Goal: Contribute content: Add original content to the website for others to see

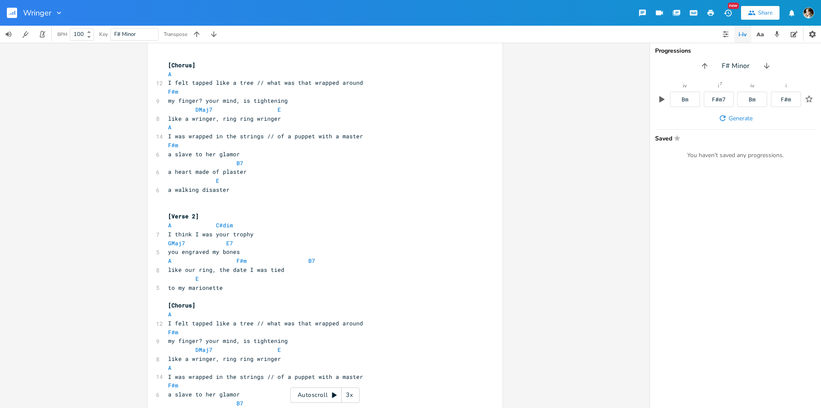
scroll to position [214, 0]
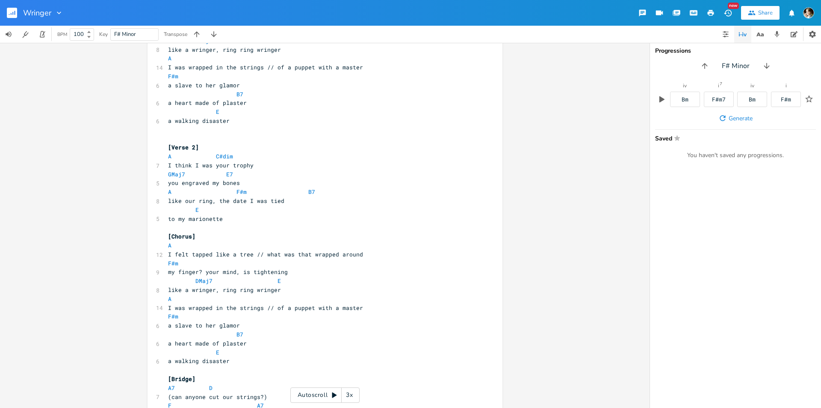
click at [9, 14] on rect "button" at bounding box center [12, 13] width 10 height 10
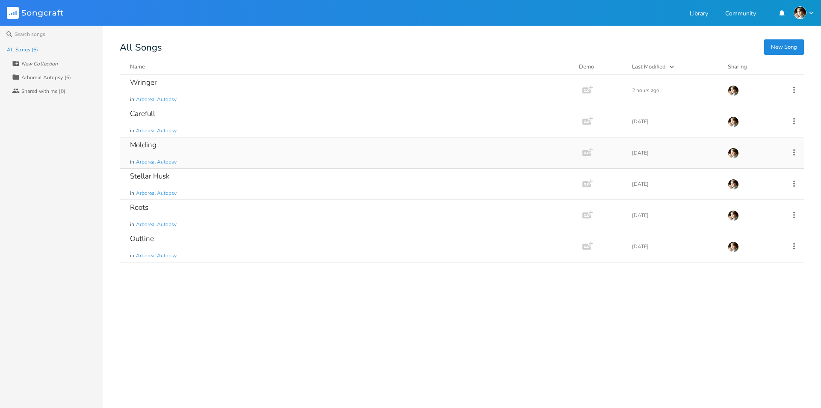
click at [209, 149] on div "Molding in Arboreal Autopsy" at bounding box center [349, 152] width 439 height 31
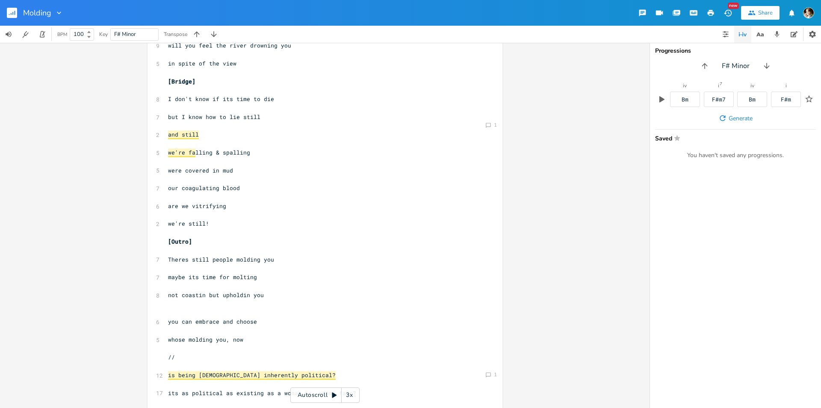
scroll to position [358, 0]
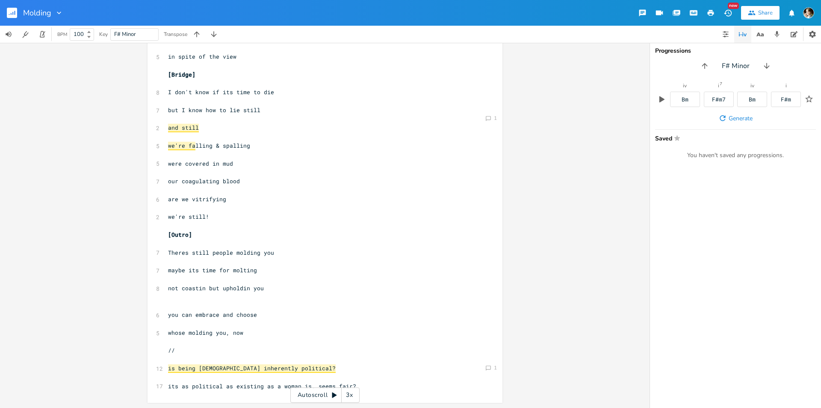
click at [265, 333] on pre "whose molding you, now" at bounding box center [320, 332] width 309 height 9
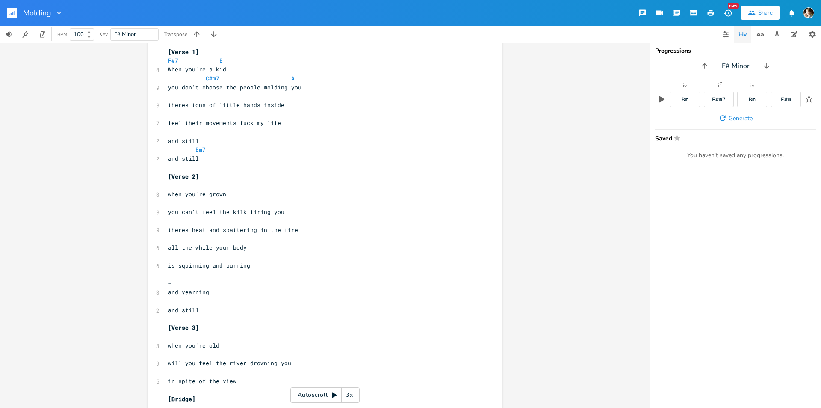
scroll to position [0, 0]
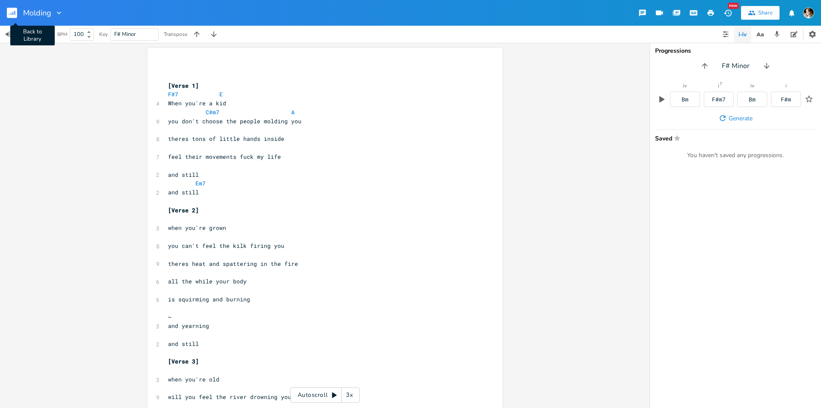
click at [10, 15] on rect "button" at bounding box center [12, 13] width 10 height 10
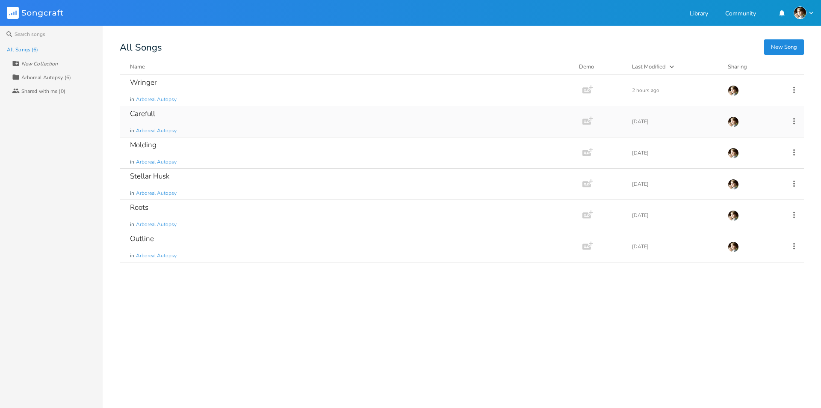
click at [213, 130] on div "Carefull in Arboreal Autopsy" at bounding box center [349, 121] width 439 height 31
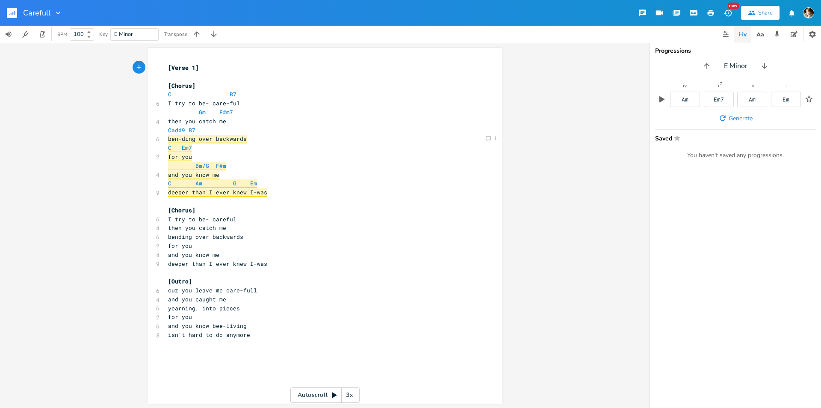
click at [9, 15] on rect "button" at bounding box center [12, 13] width 10 height 10
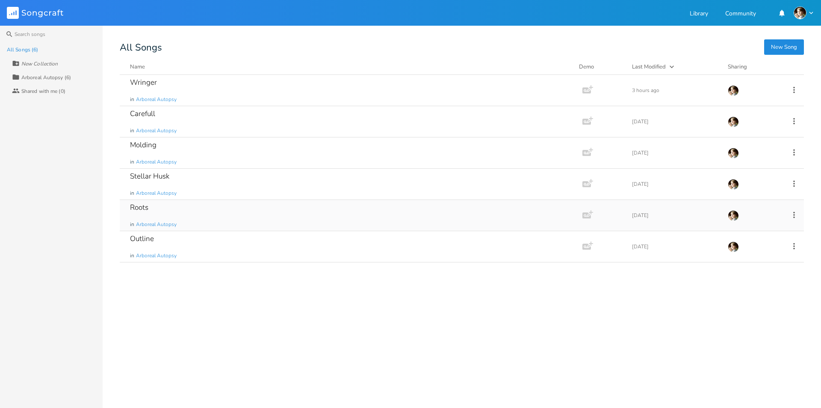
click at [181, 211] on div "Roots in Arboreal Autopsy" at bounding box center [349, 215] width 439 height 31
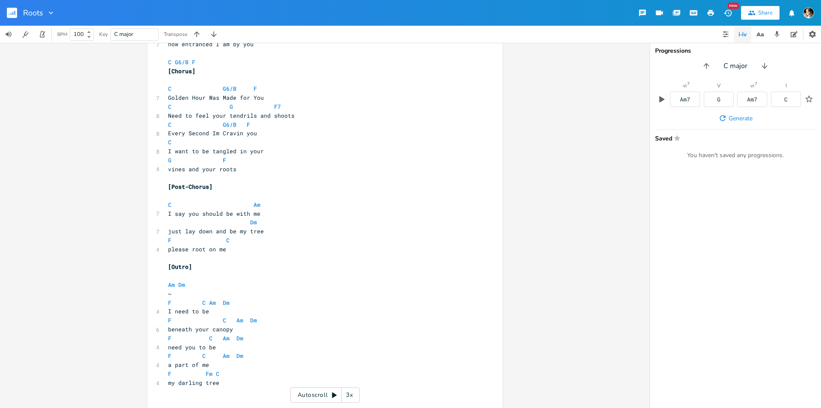
scroll to position [403, 0]
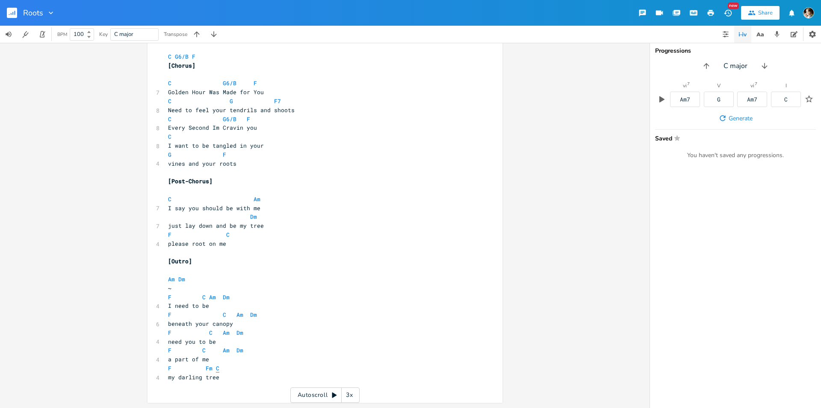
drag, startPoint x: 210, startPoint y: 367, endPoint x: 215, endPoint y: 368, distance: 5.2
click at [210, 367] on span "F Fm C" at bounding box center [193, 368] width 51 height 8
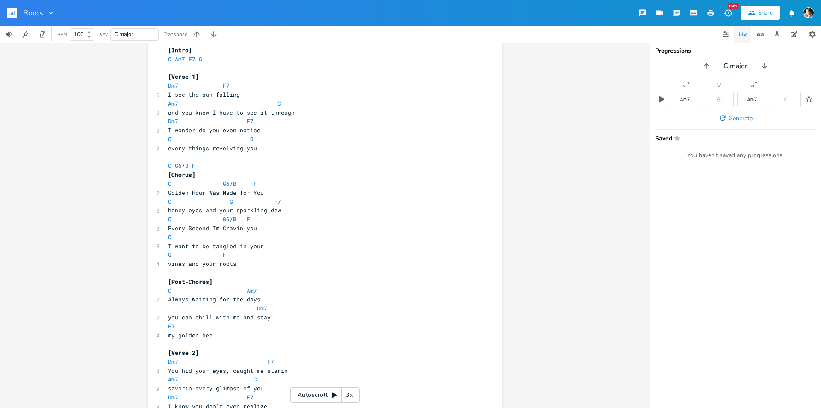
scroll to position [0, 0]
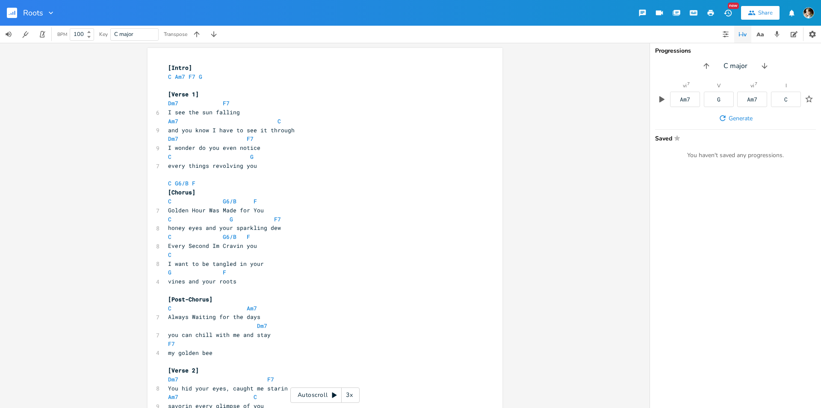
click at [4, 11] on div "Roots" at bounding box center [27, 13] width 55 height 26
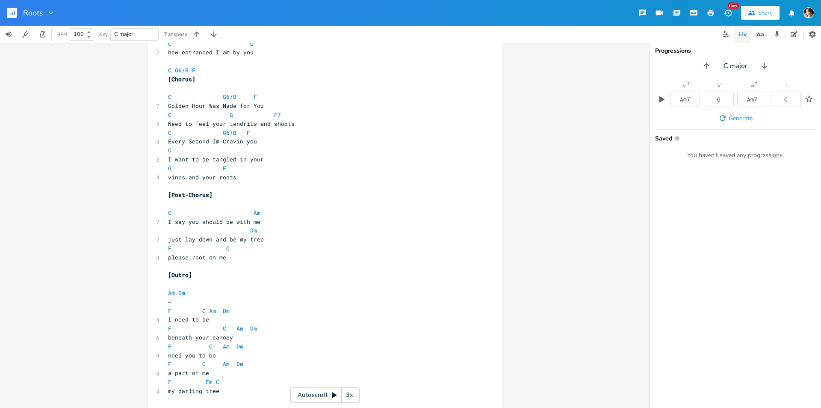
click at [18, 15] on button "button" at bounding box center [15, 13] width 17 height 21
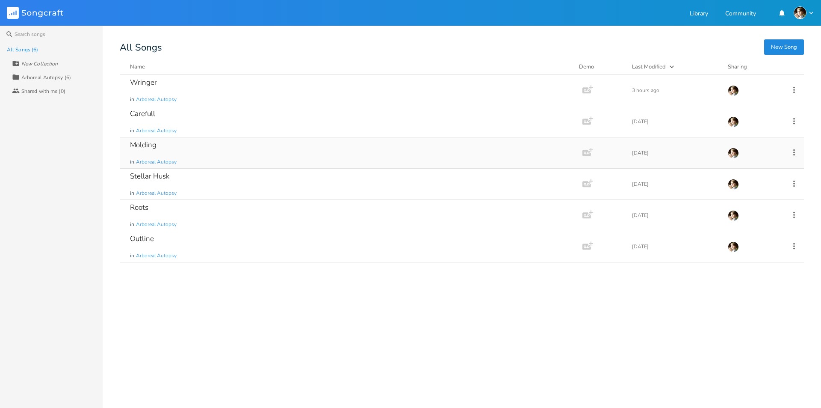
click at [185, 147] on div "Molding in Arboreal Autopsy" at bounding box center [349, 152] width 439 height 31
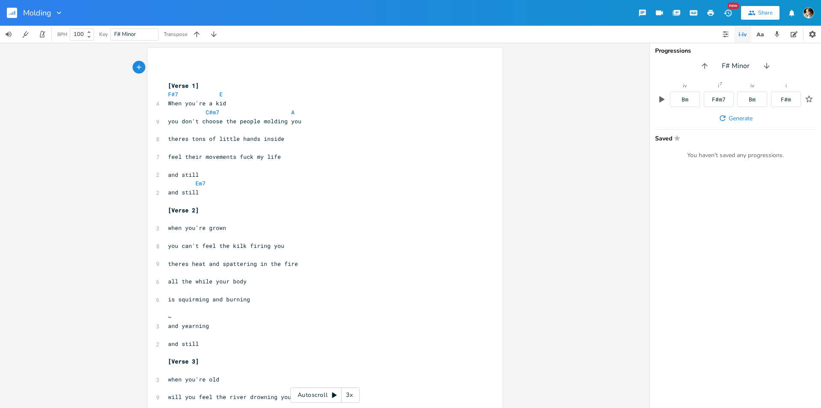
click at [241, 110] on span at bounding box center [244, 112] width 14 height 9
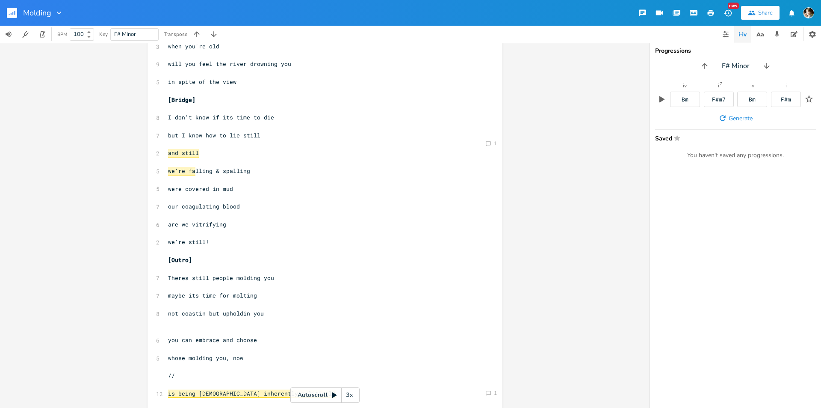
scroll to position [358, 0]
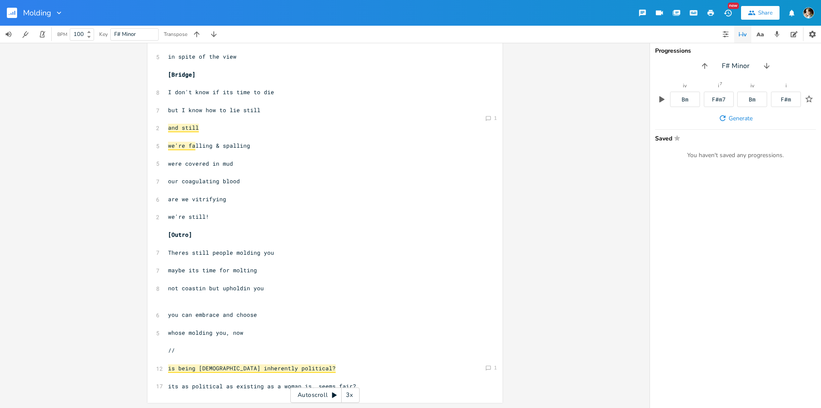
click at [246, 301] on pre "​" at bounding box center [320, 305] width 309 height 9
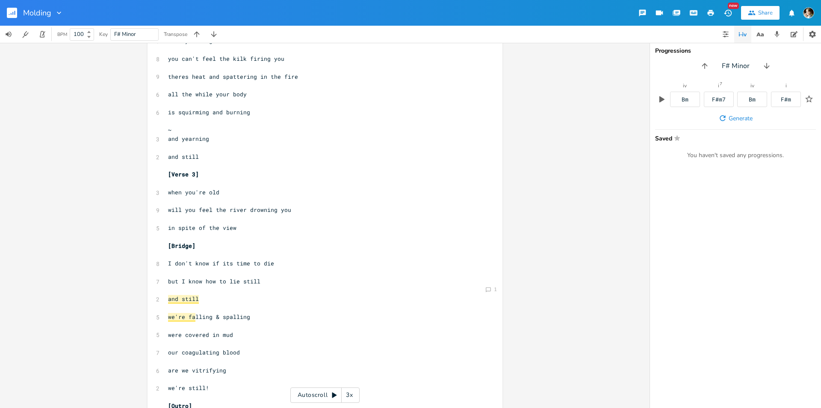
click at [225, 243] on pre "[Bridge]" at bounding box center [320, 245] width 309 height 9
click at [274, 277] on pre "but I know how to lie still" at bounding box center [320, 281] width 309 height 9
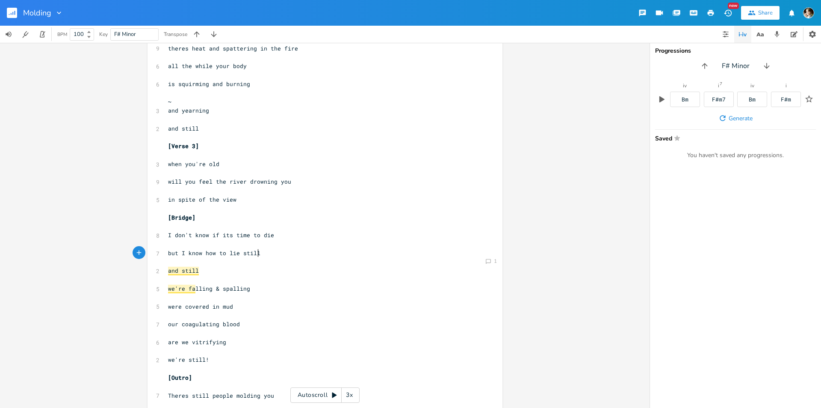
scroll to position [230, 0]
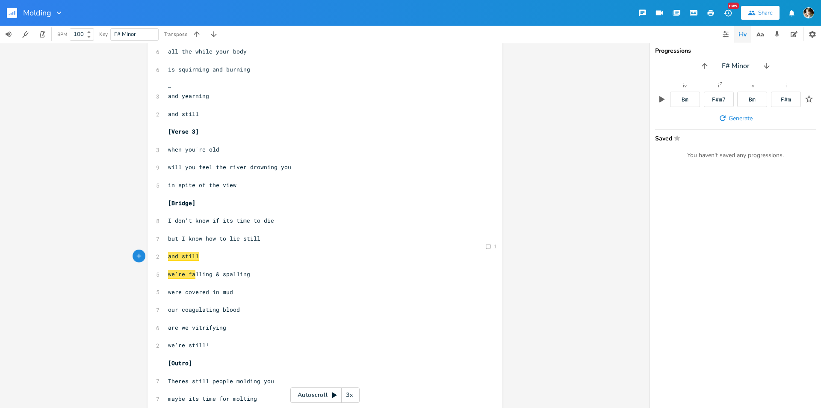
click at [161, 206] on div "xxxxxxxxxx ​ ​ [Verse 1] F#7 E 4 When you're a kid C#m7 A 9 you don't choose th…" at bounding box center [325, 174] width 355 height 713
click at [166, 203] on pre "[Bridge]" at bounding box center [320, 202] width 309 height 9
type textarea "[Bridge] I don't know if its time to die but I know how to lie still and still …"
click at [203, 350] on pre "​" at bounding box center [320, 354] width 309 height 9
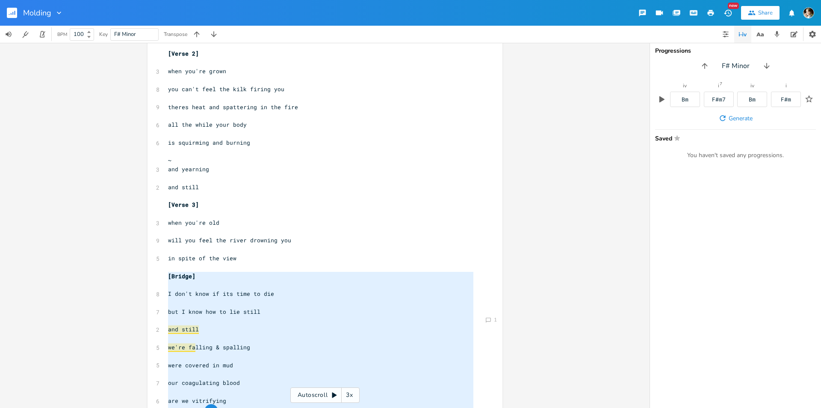
scroll to position [101, 0]
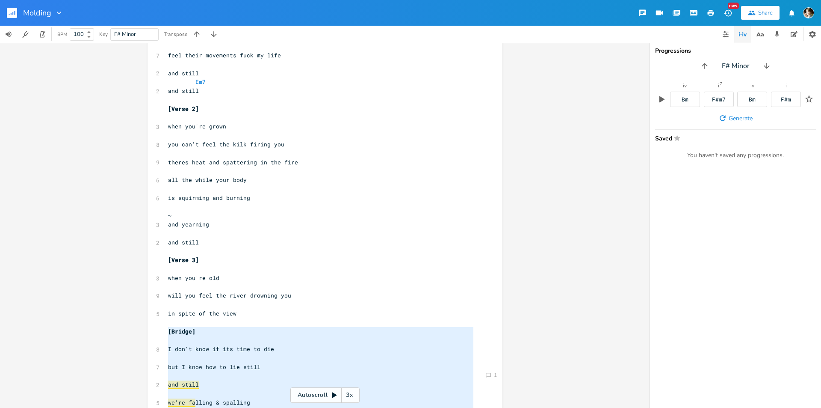
click at [241, 328] on pre "[Bridge]" at bounding box center [320, 331] width 309 height 9
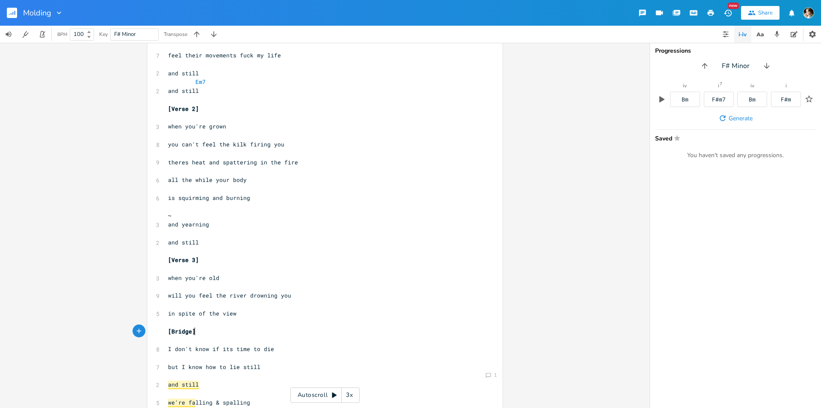
click at [227, 318] on pre "​" at bounding box center [320, 322] width 309 height 9
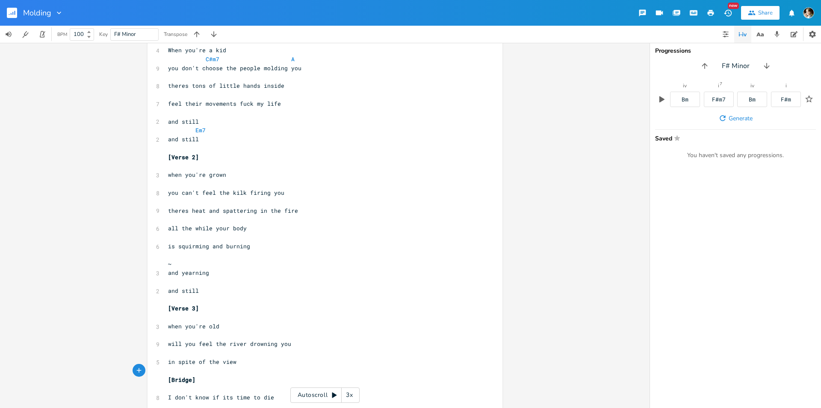
scroll to position [0, 0]
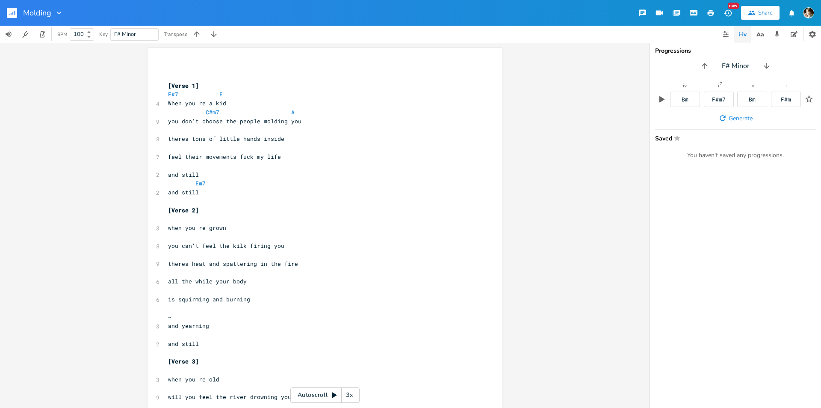
click at [302, 160] on pre "feel their movements fuck my life" at bounding box center [320, 156] width 309 height 9
type textarea "F#7 E"
drag, startPoint x: 239, startPoint y: 92, endPoint x: 162, endPoint y: 93, distance: 76.6
click at [162, 93] on div "F#7 E x ​ ​ [Verse 1] F#7 E 4 When you're a kid C#m7 A 9 you don't choose the p…" at bounding box center [325, 404] width 355 height 713
type textarea "C#m7 A"
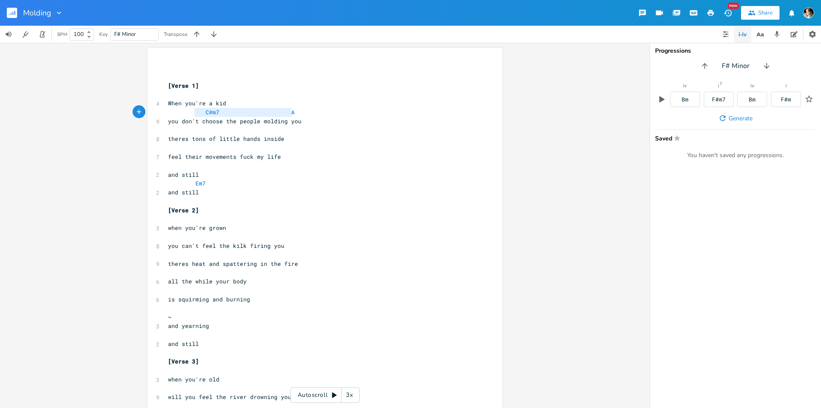
drag, startPoint x: 302, startPoint y: 110, endPoint x: 191, endPoint y: 111, distance: 110.8
click at [191, 111] on pre "C#m7 A" at bounding box center [320, 112] width 309 height 9
type textarea "Em7"
drag, startPoint x: 207, startPoint y: 181, endPoint x: 180, endPoint y: 182, distance: 27.0
click at [180, 182] on pre "Em7" at bounding box center [320, 183] width 309 height 9
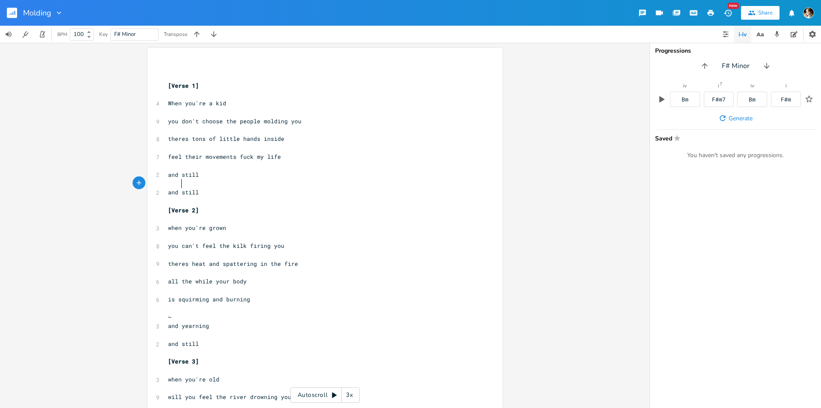
click at [189, 77] on pre "​" at bounding box center [320, 76] width 309 height 9
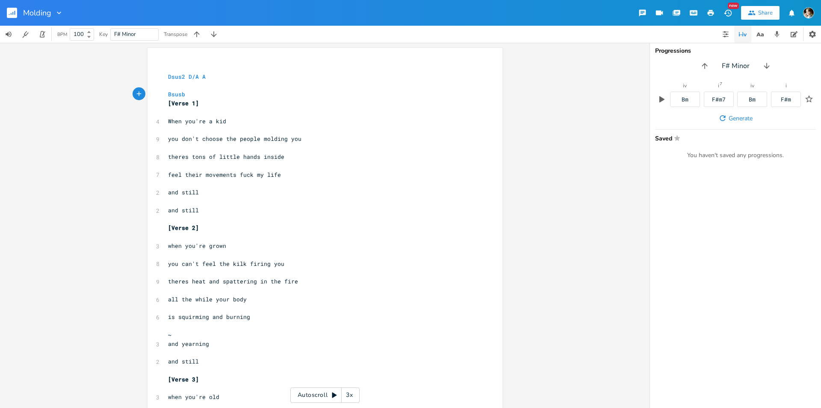
scroll to position [0, 19]
type textarea "Bsusb6"
drag, startPoint x: 214, startPoint y: 92, endPoint x: 192, endPoint y: 95, distance: 22.4
click at [213, 92] on pre "Bsusb6" at bounding box center [320, 94] width 309 height 9
click at [176, 95] on span "Bsusb6" at bounding box center [178, 94] width 21 height 8
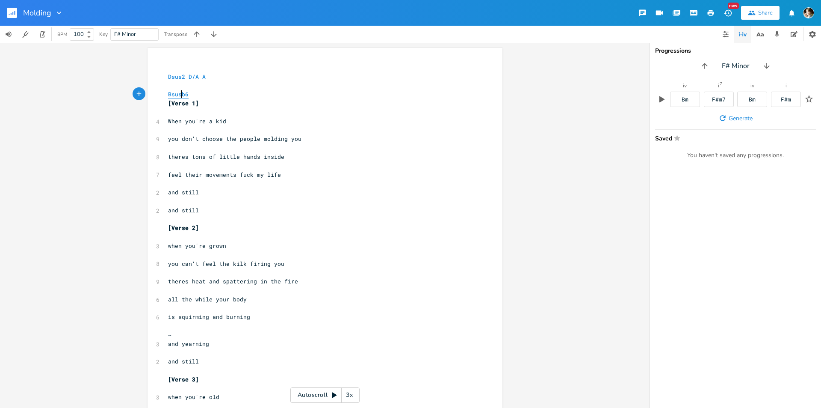
click at [180, 95] on span "Bsusb6" at bounding box center [178, 94] width 21 height 8
type textarea "()"
type textarea ")"
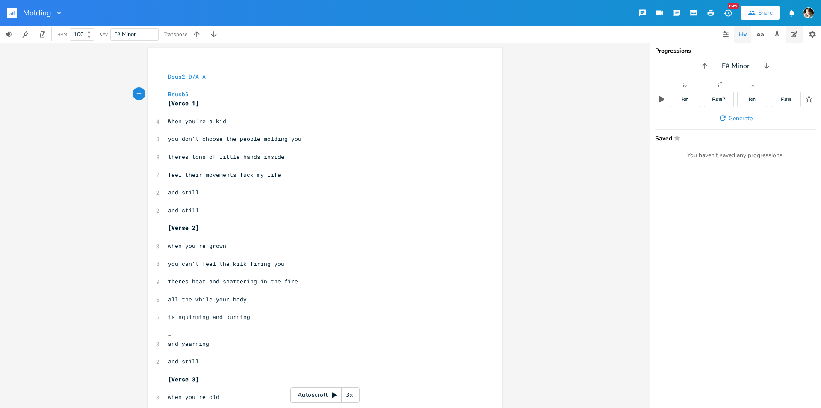
type textarea "b6"
click at [796, 34] on icon "button" at bounding box center [794, 34] width 7 height 6
click at [696, 83] on textarea at bounding box center [735, 233] width 171 height 348
click at [820, 38] on button "button" at bounding box center [812, 34] width 17 height 17
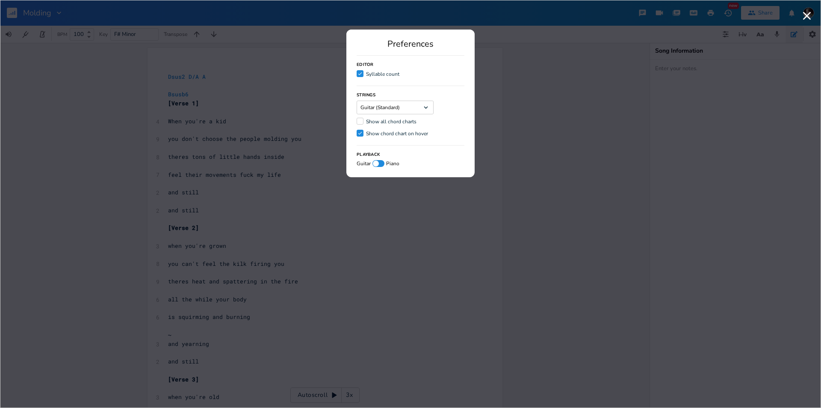
click at [393, 122] on div "Show all chord charts" at bounding box center [391, 121] width 50 height 5
click at [357, 122] on input "Show all chord charts" at bounding box center [357, 121] width 0 height 6
click at [392, 124] on div "Show all chord charts" at bounding box center [391, 121] width 50 height 5
click at [357, 124] on input "Check Show all chord charts" at bounding box center [357, 121] width 0 height 6
click at [392, 124] on div "Show all chord charts" at bounding box center [391, 121] width 50 height 5
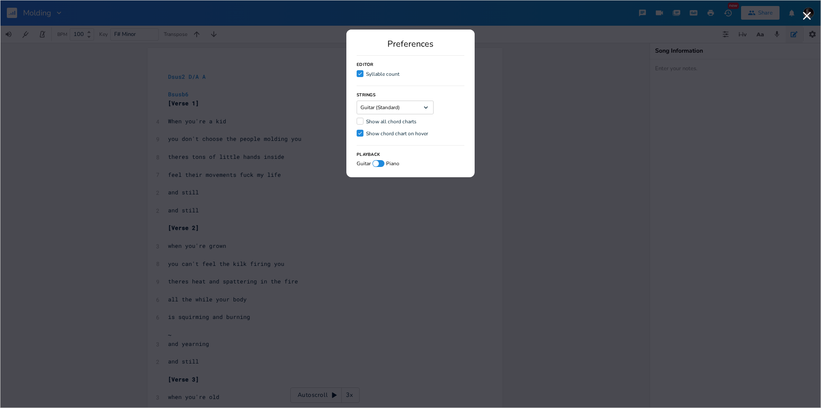
click at [357, 124] on input "Show all chord charts" at bounding box center [357, 121] width 0 height 6
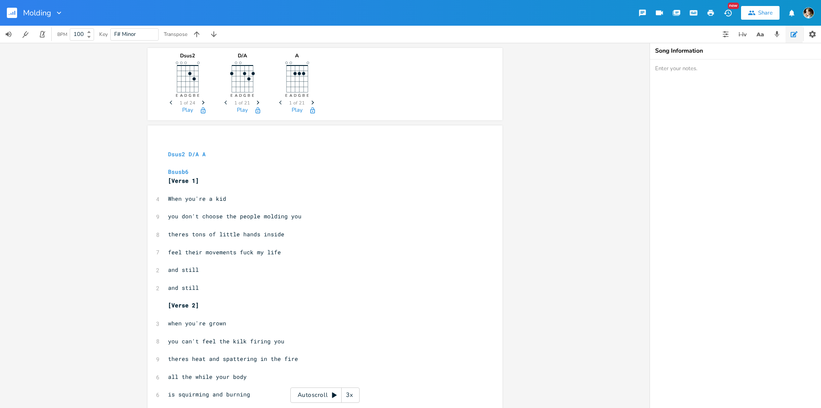
click at [198, 84] on icon "E A D G B E" at bounding box center [187, 77] width 43 height 43
click at [217, 178] on pre "[Verse 1]" at bounding box center [320, 180] width 309 height 9
click at [216, 172] on pre "Bsusb6" at bounding box center [320, 171] width 309 height 9
click at [338, 89] on div "Dsus2 E A D G B E Previous 1 of 24 Next Play D/A E A D G B E Previous 1 of 21 N…" at bounding box center [324, 82] width 317 height 69
click at [184, 110] on button "Play" at bounding box center [187, 110] width 11 height 7
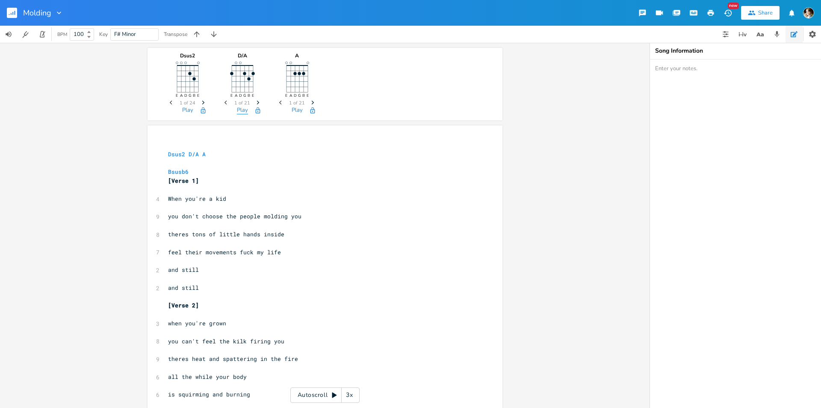
click at [237, 110] on button "Play" at bounding box center [242, 110] width 11 height 7
click at [296, 111] on button "Play" at bounding box center [297, 110] width 11 height 7
click at [257, 172] on pre "Bsusb6" at bounding box center [320, 171] width 309 height 9
type textarea "Bsusb6 Am7"
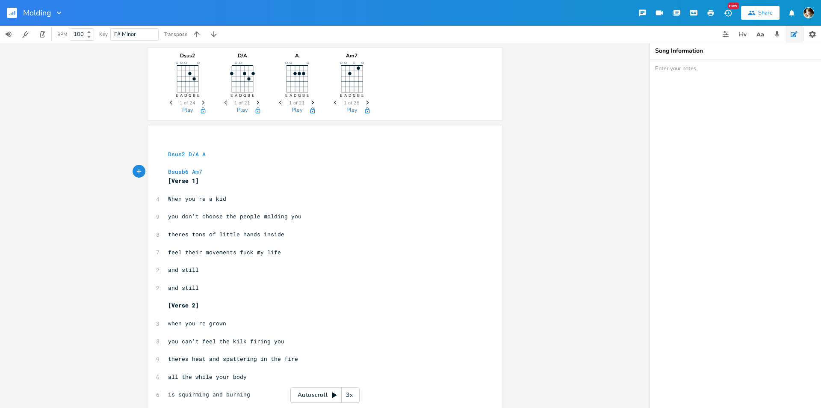
click at [166, 172] on pre "Bsusb6 Am7" at bounding box center [320, 171] width 309 height 9
click at [187, 189] on pre "​" at bounding box center [320, 189] width 309 height 9
click at [188, 189] on span "Bsusb6 Am7" at bounding box center [185, 190] width 34 height 8
click at [210, 194] on pre "When you're a kid" at bounding box center [320, 198] width 309 height 9
click at [206, 193] on pre "Bsusb6 Am7" at bounding box center [320, 189] width 309 height 9
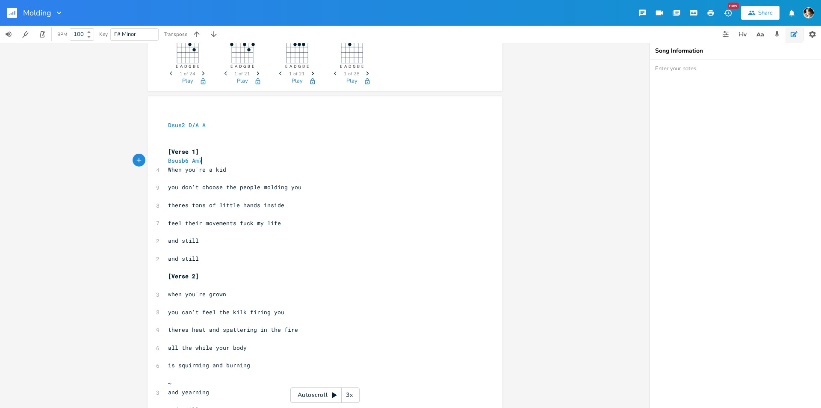
scroll to position [43, 0]
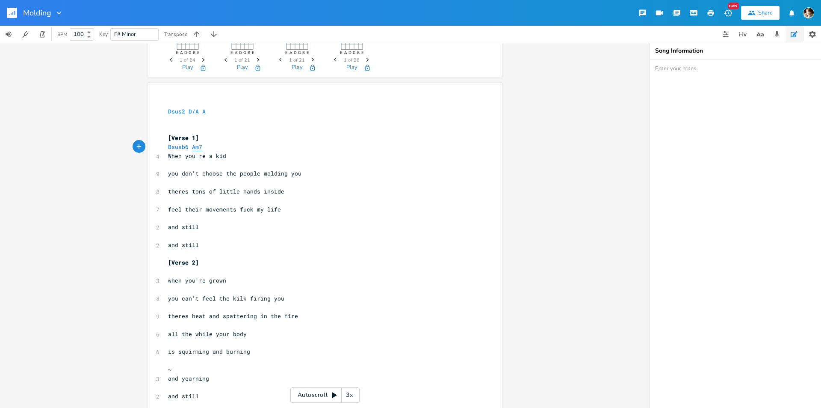
click at [195, 148] on span "Am7" at bounding box center [197, 147] width 10 height 8
click at [198, 147] on pre "Bsusb6 A7" at bounding box center [320, 146] width 309 height 9
